Goal: Information Seeking & Learning: Find specific page/section

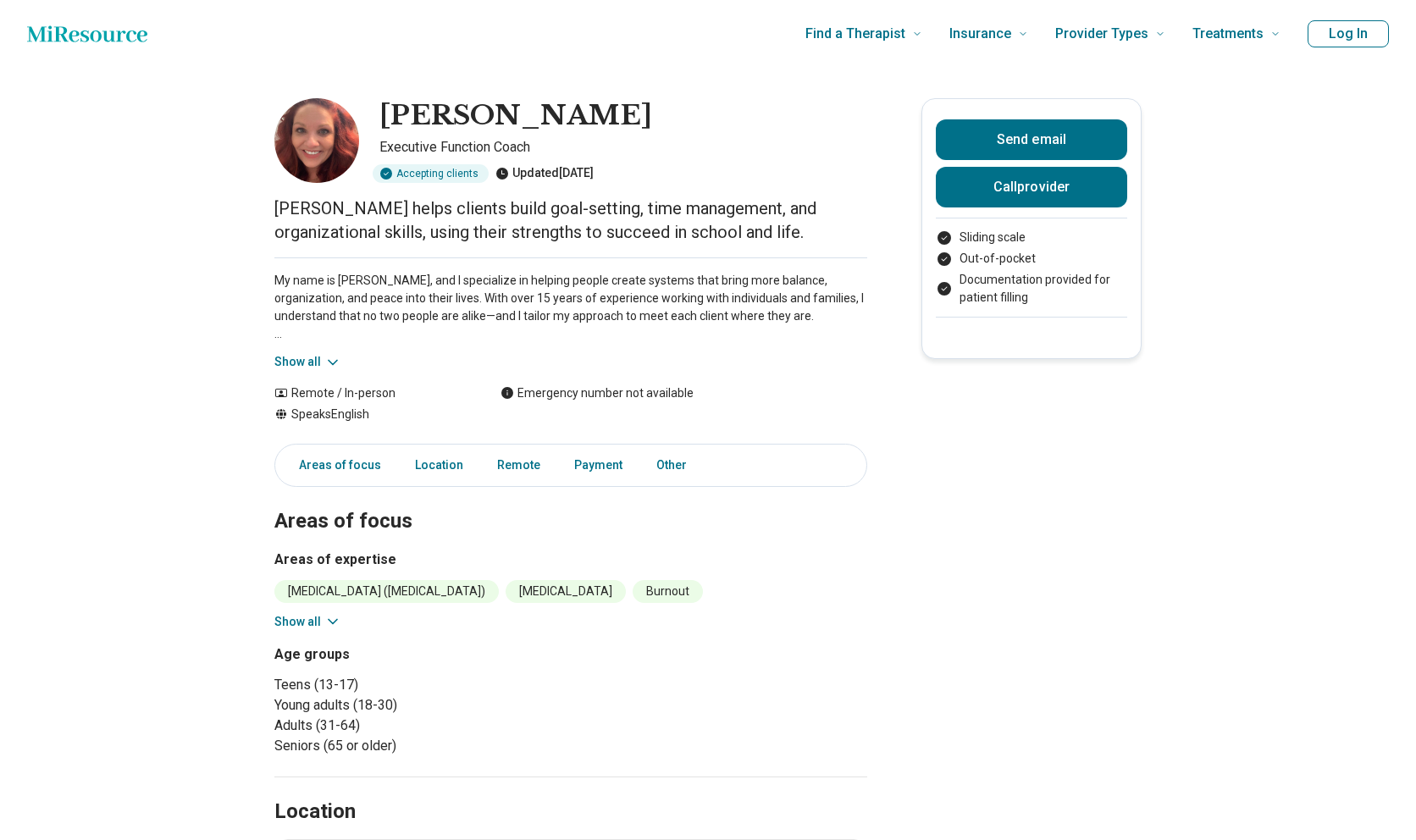
click at [309, 150] on img at bounding box center [317, 141] width 84 height 84
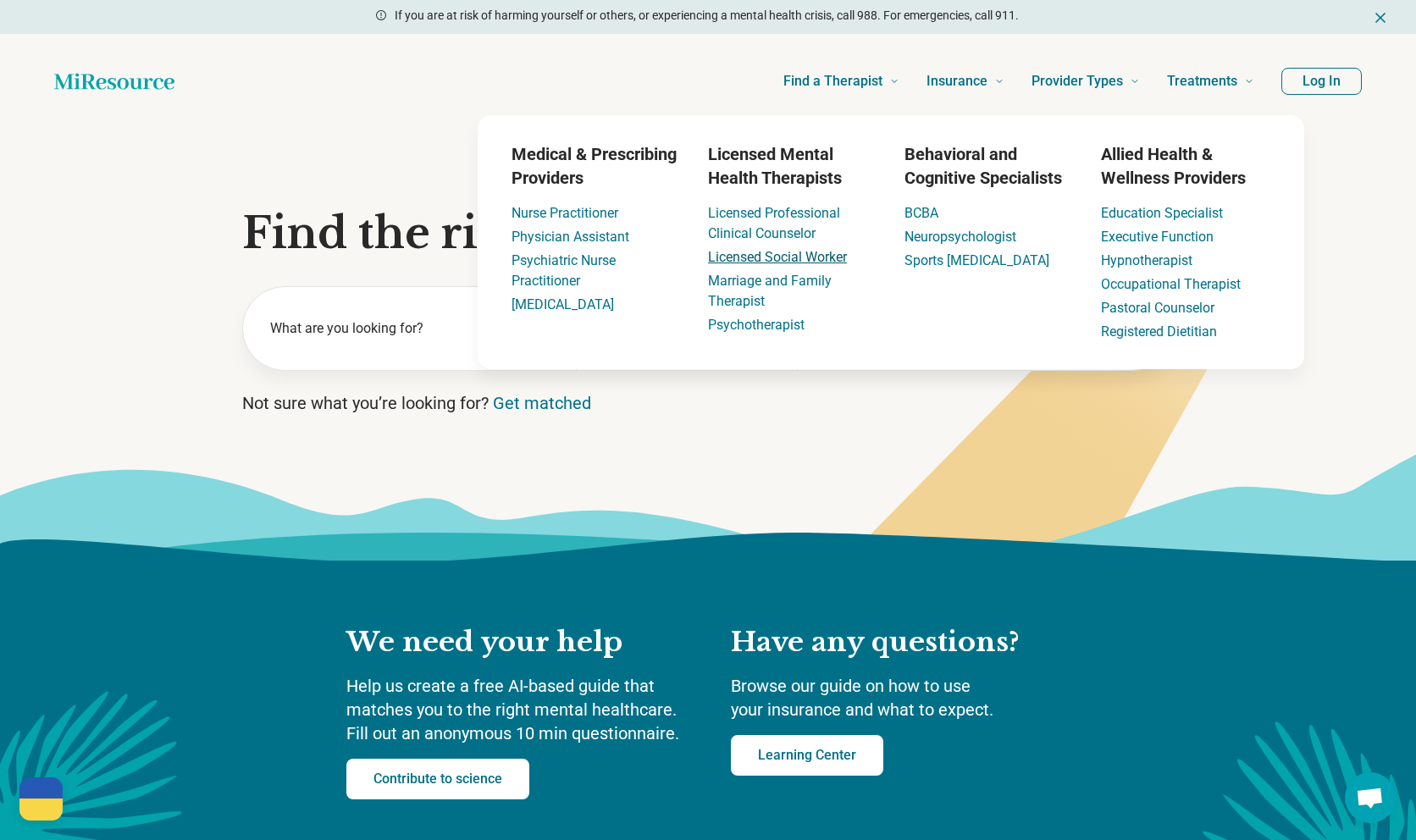
click at [784, 254] on link "Licensed Social Worker" at bounding box center [777, 257] width 139 height 16
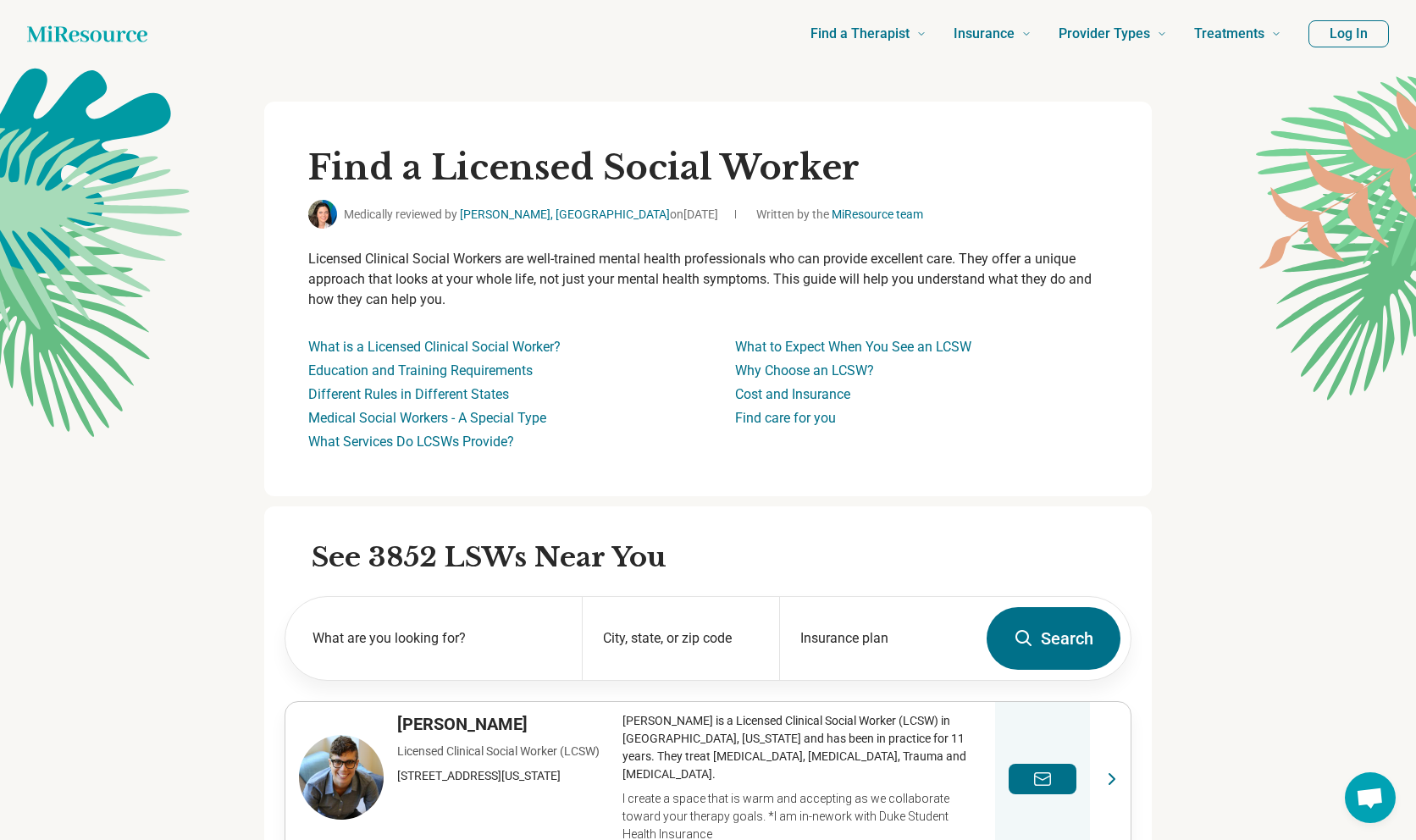
click at [465, 555] on h2 "See 3852 LSWs Near You" at bounding box center [722, 559] width 820 height 36
drag, startPoint x: 450, startPoint y: 555, endPoint x: 507, endPoint y: 555, distance: 57.0
click at [507, 555] on h2 "See 3852 LSWs Near You" at bounding box center [722, 559] width 820 height 36
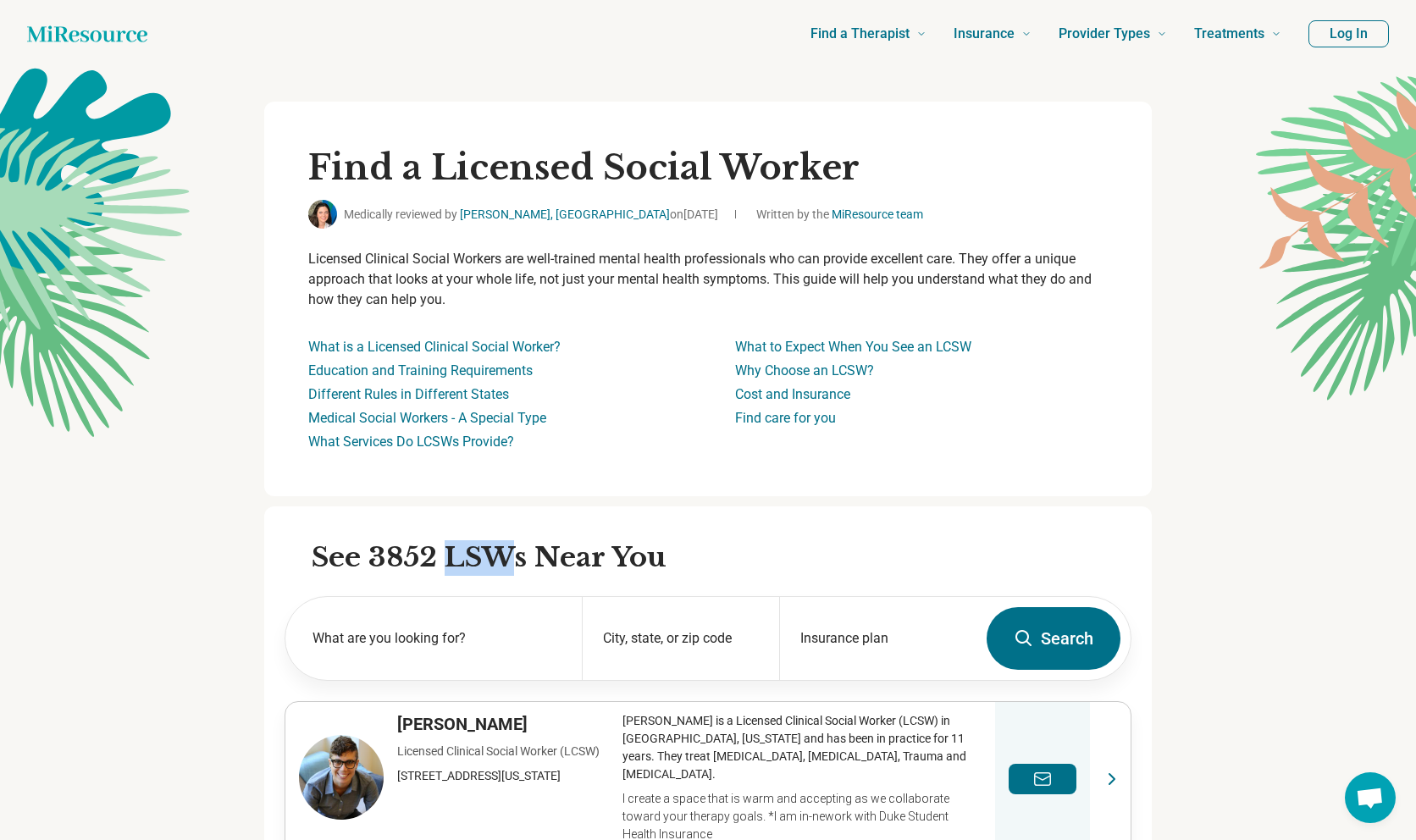
copy h2 "LSW"
